Goal: Communication & Community: Answer question/provide support

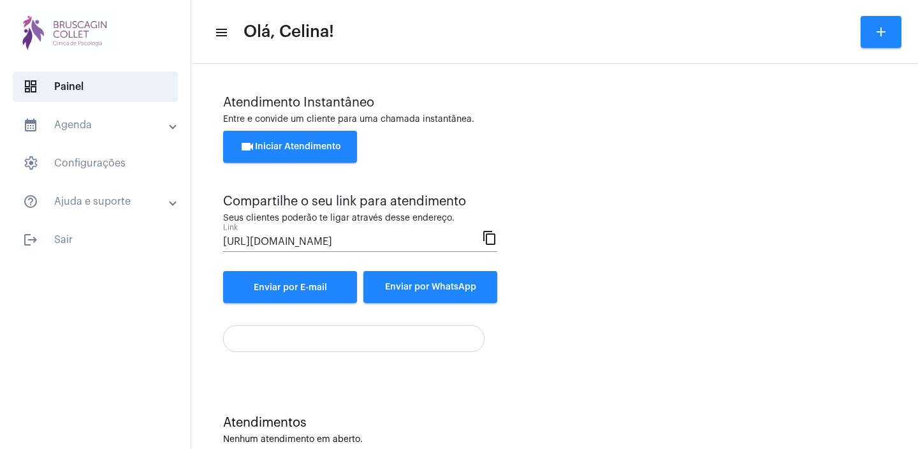
click at [301, 136] on button "videocam Iniciar Atendimento" at bounding box center [290, 147] width 134 height 32
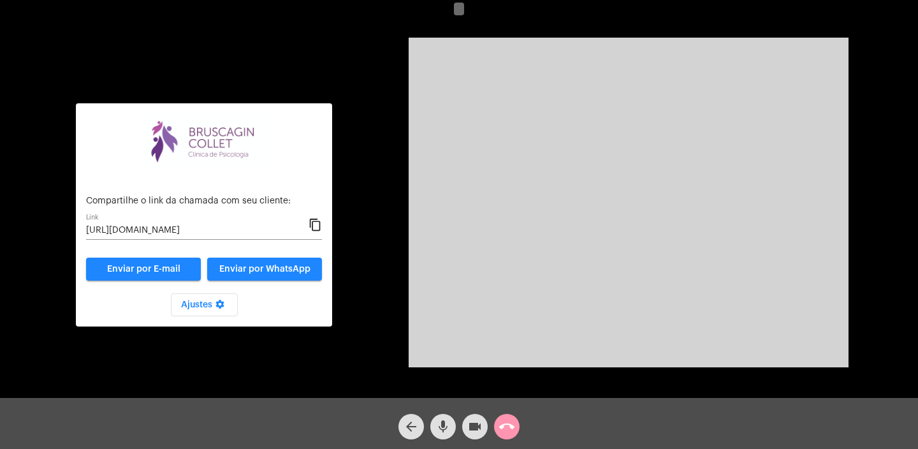
click at [313, 225] on mat-icon "content_copy" at bounding box center [314, 224] width 13 height 15
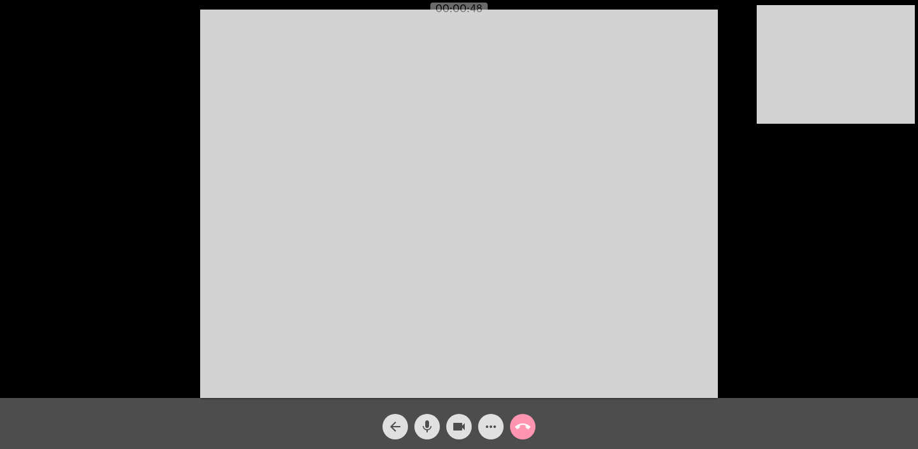
click at [521, 429] on mat-icon "call_end" at bounding box center [522, 426] width 15 height 15
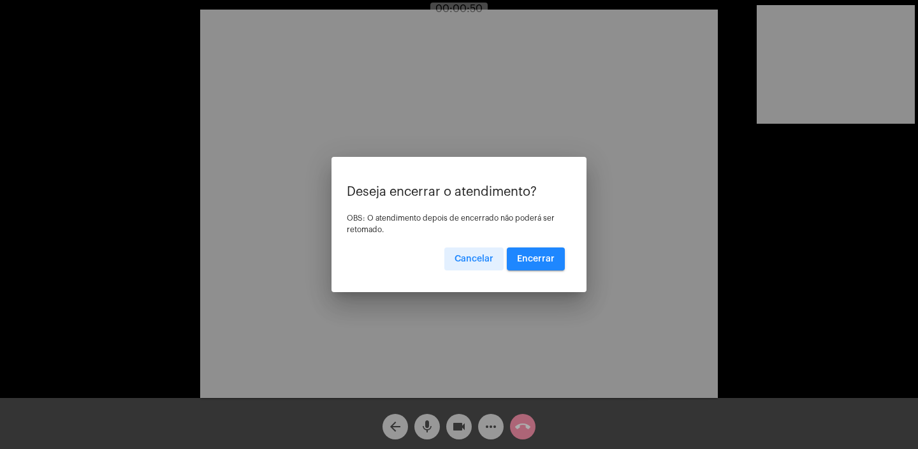
click at [545, 257] on span "Encerrar" at bounding box center [536, 258] width 38 height 9
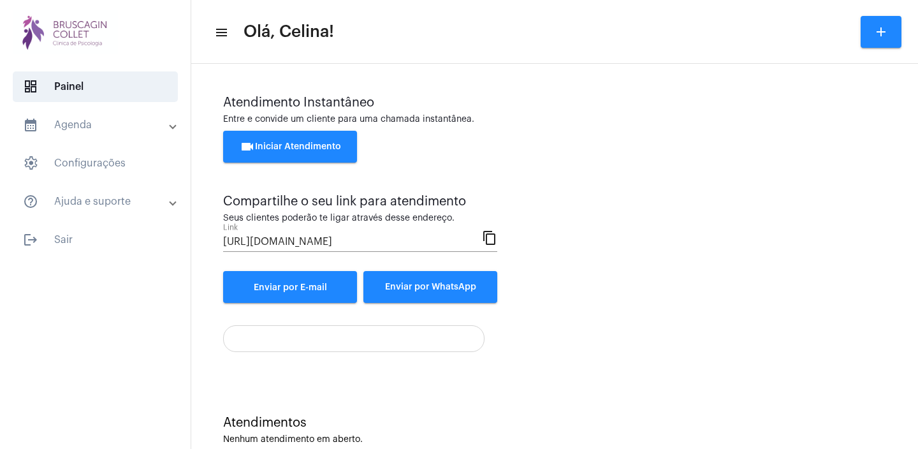
click at [312, 152] on button "videocam Iniciar Atendimento" at bounding box center [290, 147] width 134 height 32
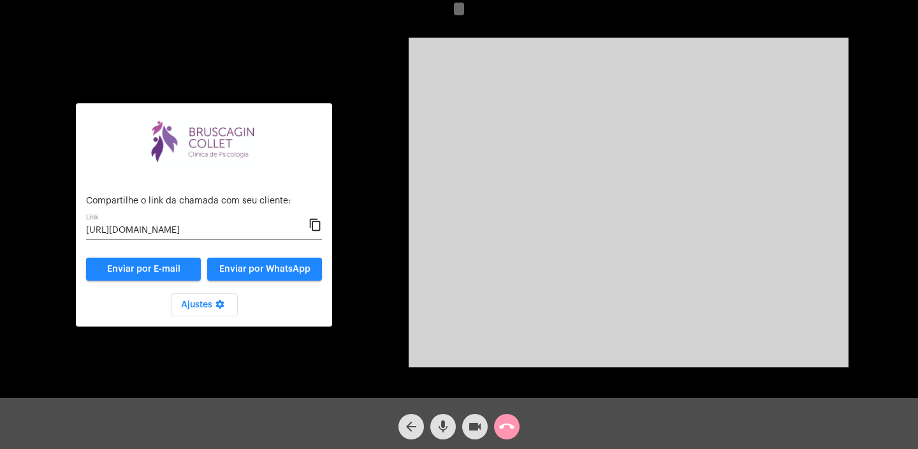
click at [314, 224] on mat-icon "content_copy" at bounding box center [314, 224] width 13 height 15
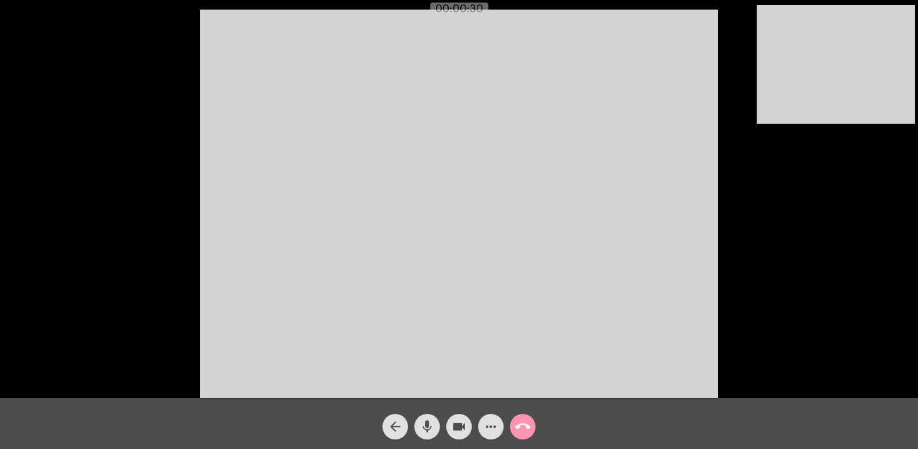
click at [459, 428] on mat-icon "videocam" at bounding box center [458, 426] width 15 height 15
click at [459, 428] on mat-icon "videocam_off" at bounding box center [458, 426] width 15 height 15
click at [519, 419] on mat-icon "call_end" at bounding box center [522, 426] width 15 height 15
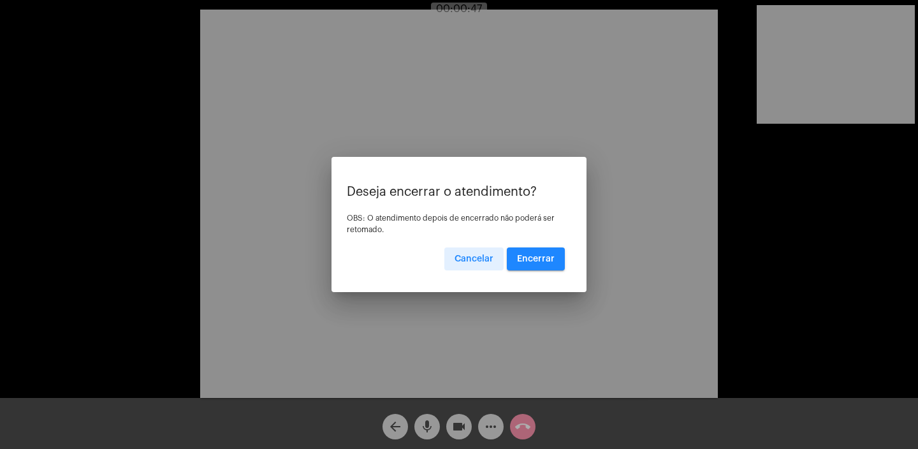
click at [535, 260] on span "Encerrar" at bounding box center [536, 258] width 38 height 9
